Goal: Information Seeking & Learning: Learn about a topic

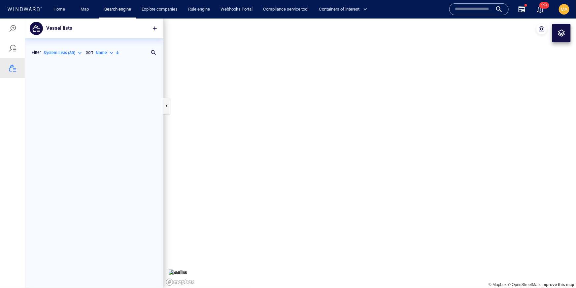
scroll to position [224, 138]
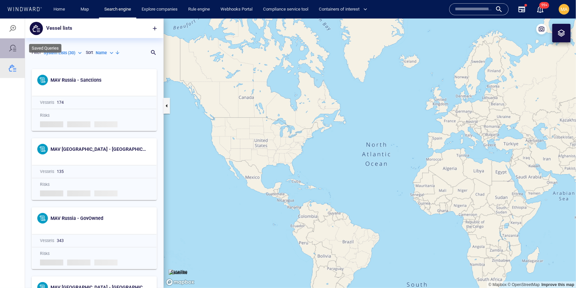
click at [13, 47] on div at bounding box center [13, 48] width 8 height 8
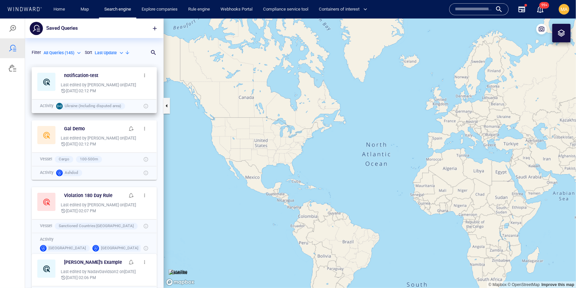
click at [74, 90] on p "21 Aug '25 02:12 PM" at bounding box center [81, 91] width 30 height 6
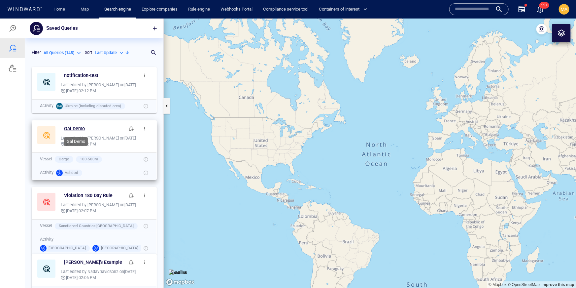
click at [68, 130] on h6 "Gal Demo" at bounding box center [74, 128] width 21 height 8
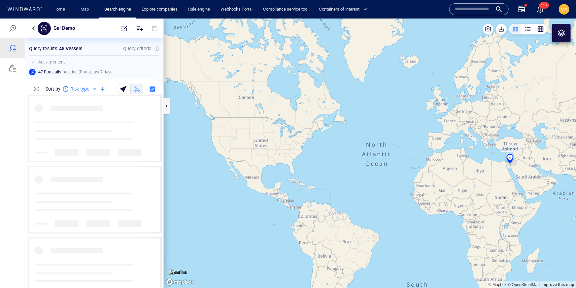
scroll to position [193, 138]
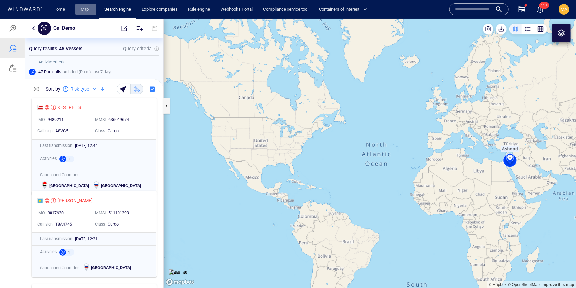
click at [91, 11] on link "Map" at bounding box center [86, 10] width 16 height 12
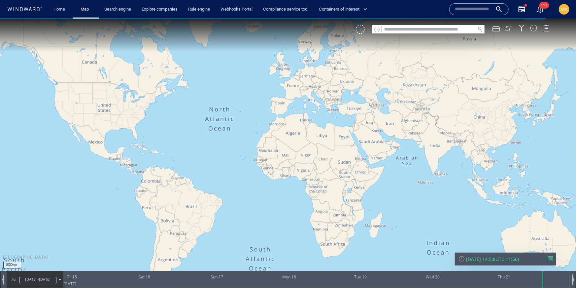
click at [409, 30] on input "text" at bounding box center [428, 29] width 93 height 9
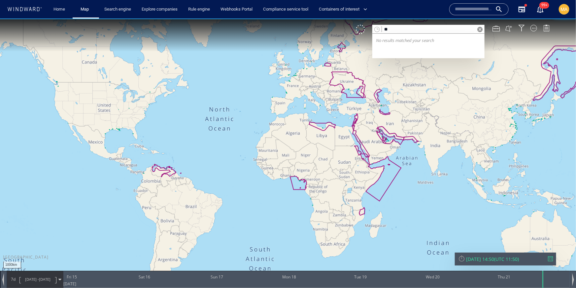
type input "*"
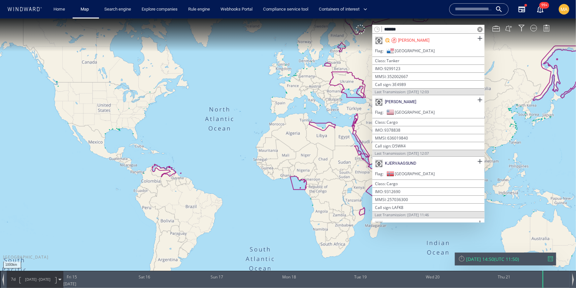
type input "*******"
click at [415, 44] on div "[PERSON_NAME]" at bounding box center [429, 39] width 112 height 13
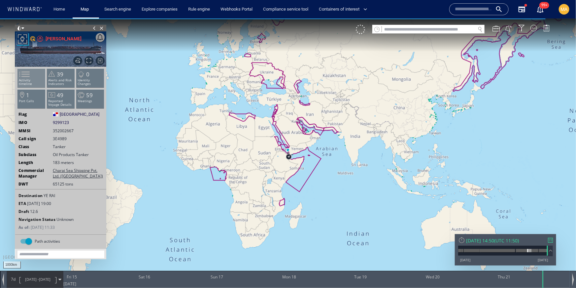
click at [37, 80] on p "Activity timeline" at bounding box center [32, 81] width 28 height 7
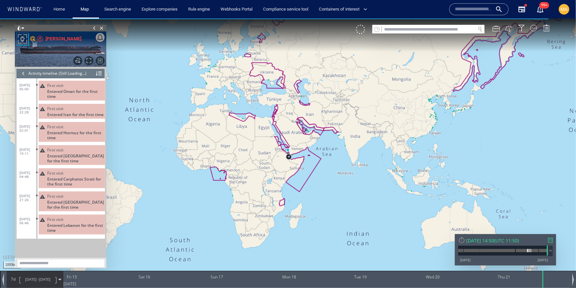
scroll to position [5907, 0]
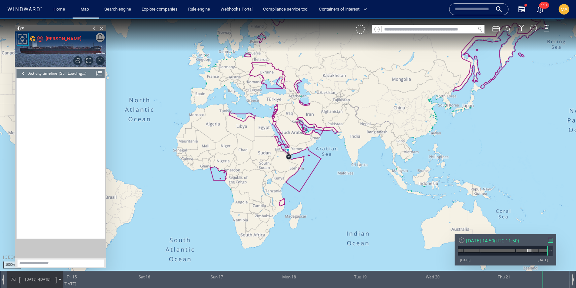
click at [23, 74] on div at bounding box center [23, 73] width 7 height 10
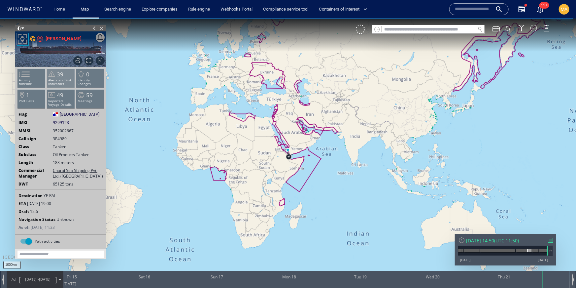
click at [62, 71] on span "39" at bounding box center [60, 74] width 7 height 8
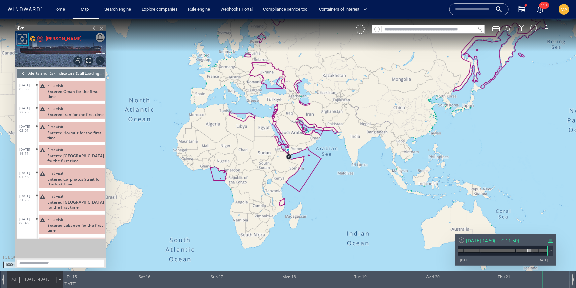
scroll to position [548, 0]
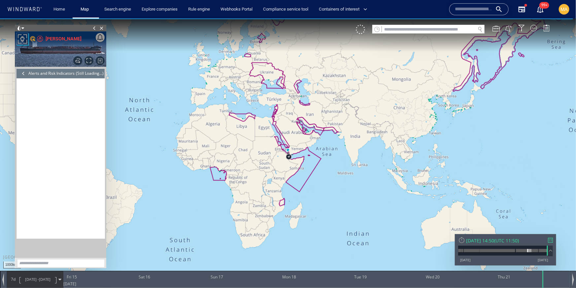
click at [74, 74] on div "Alerts and Risk Indicators" at bounding box center [51, 73] width 46 height 10
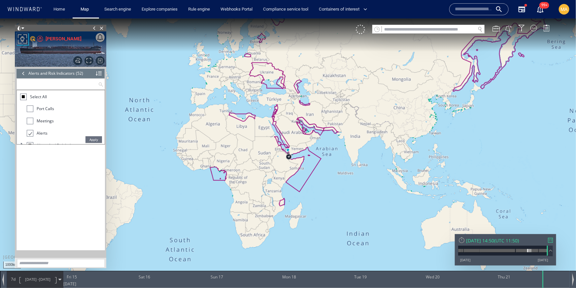
click at [71, 80] on input "text" at bounding box center [57, 83] width 81 height 11
click at [89, 139] on span "Apply" at bounding box center [94, 139] width 17 height 7
click at [23, 71] on div at bounding box center [23, 73] width 7 height 10
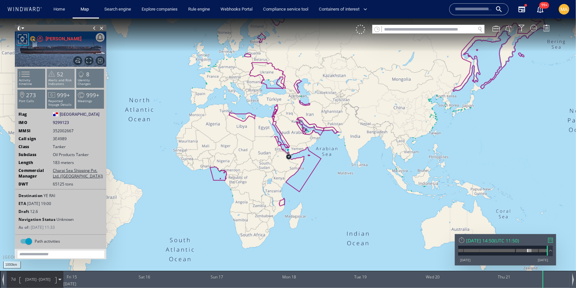
click at [59, 74] on span "52" at bounding box center [60, 74] width 7 height 8
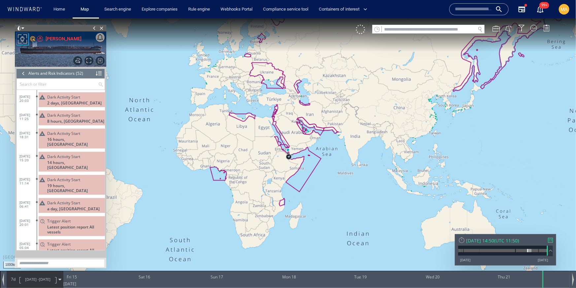
scroll to position [784, 0]
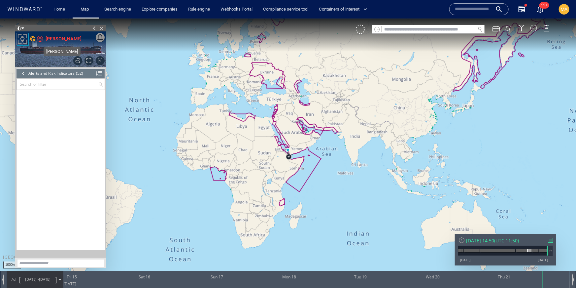
click at [52, 39] on div "[PERSON_NAME]" at bounding box center [64, 38] width 36 height 8
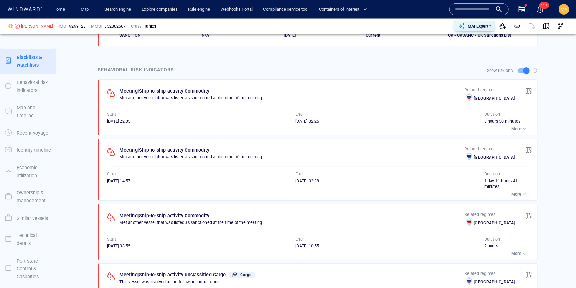
scroll to position [39, 0]
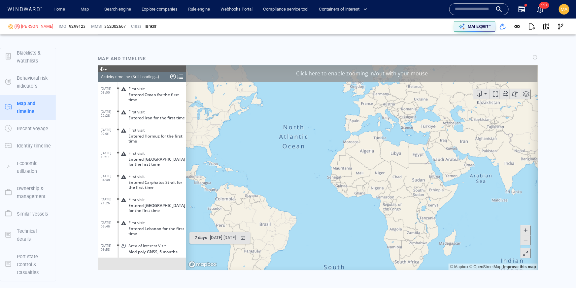
scroll to position [5891, 0]
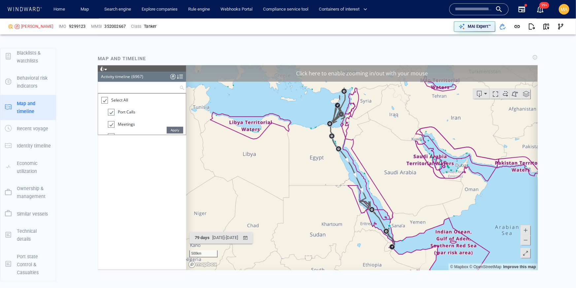
drag, startPoint x: 144, startPoint y: 91, endPoint x: 137, endPoint y: 88, distance: 7.7
click at [144, 91] on input "text" at bounding box center [138, 87] width 81 height 11
click at [175, 131] on span "Apply" at bounding box center [174, 129] width 17 height 7
drag, startPoint x: 136, startPoint y: 120, endPoint x: 131, endPoint y: 119, distance: 5.4
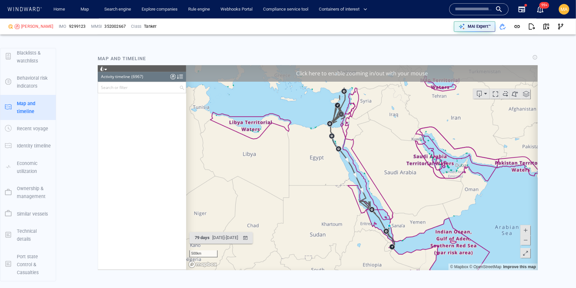
click at [136, 120] on div "[DATE] 13:16 Draft Change 10.4 9.3 [DATE] 13:16 Destination, ETA change [DATE] …" at bounding box center [142, 181] width 88 height 176
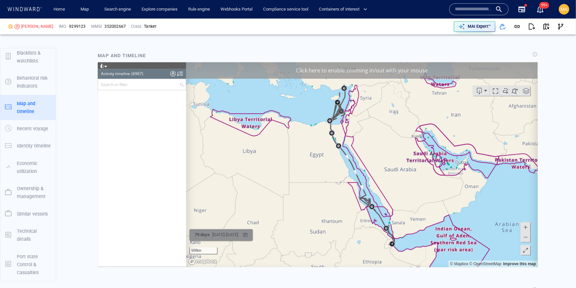
click at [239, 236] on div "[DATE] - [DATE]" at bounding box center [225, 235] width 28 height 10
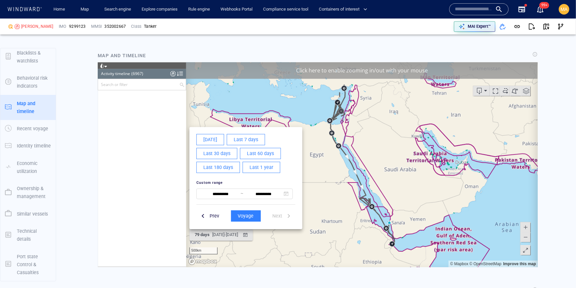
click at [251, 169] on span "Last 1 year" at bounding box center [261, 167] width 24 height 8
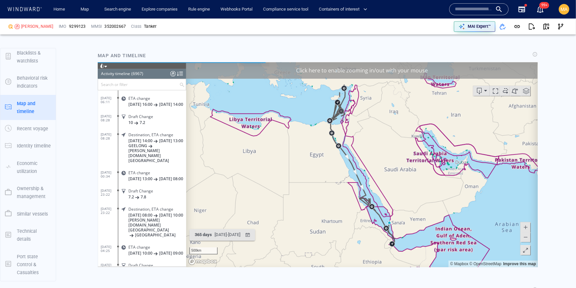
scroll to position [5977, 0]
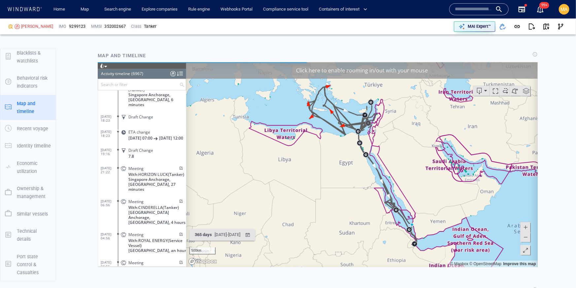
scroll to position [8850, 0]
